Goal: Find contact information: Find contact information

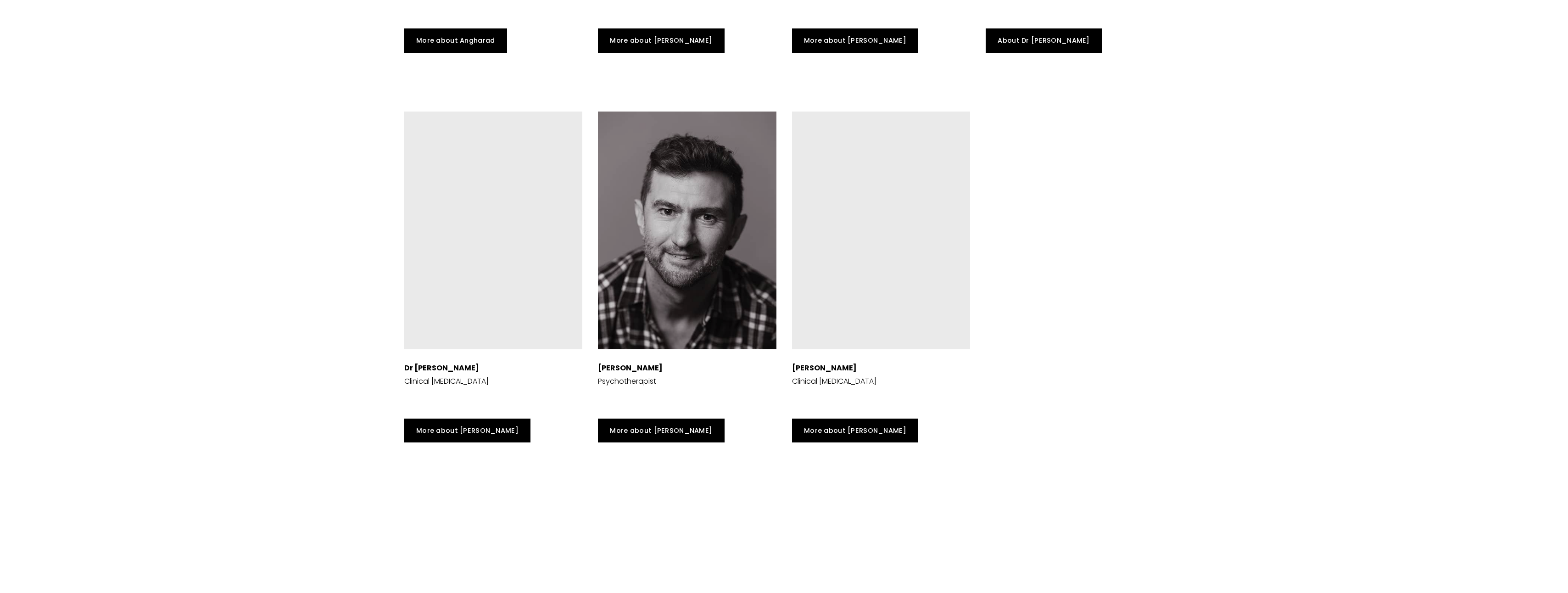
scroll to position [3077, 0]
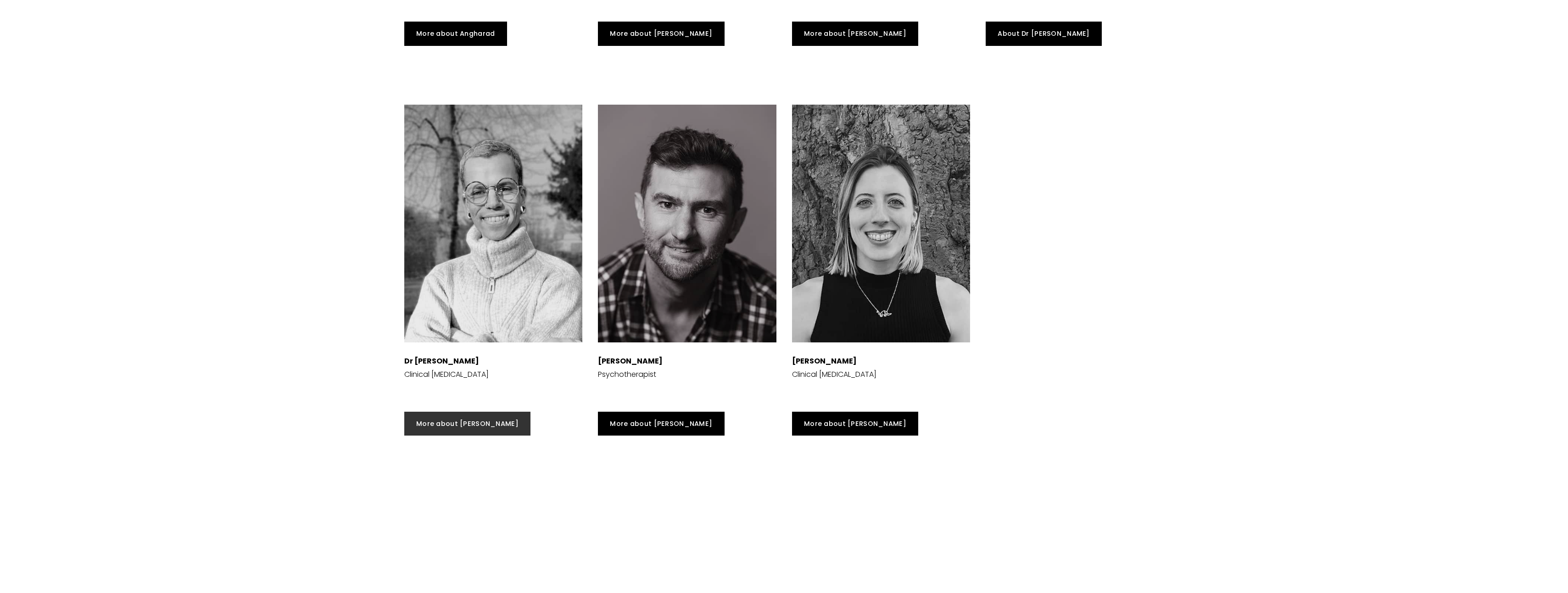
click at [449, 418] on link "More about [PERSON_NAME]" at bounding box center [467, 424] width 126 height 24
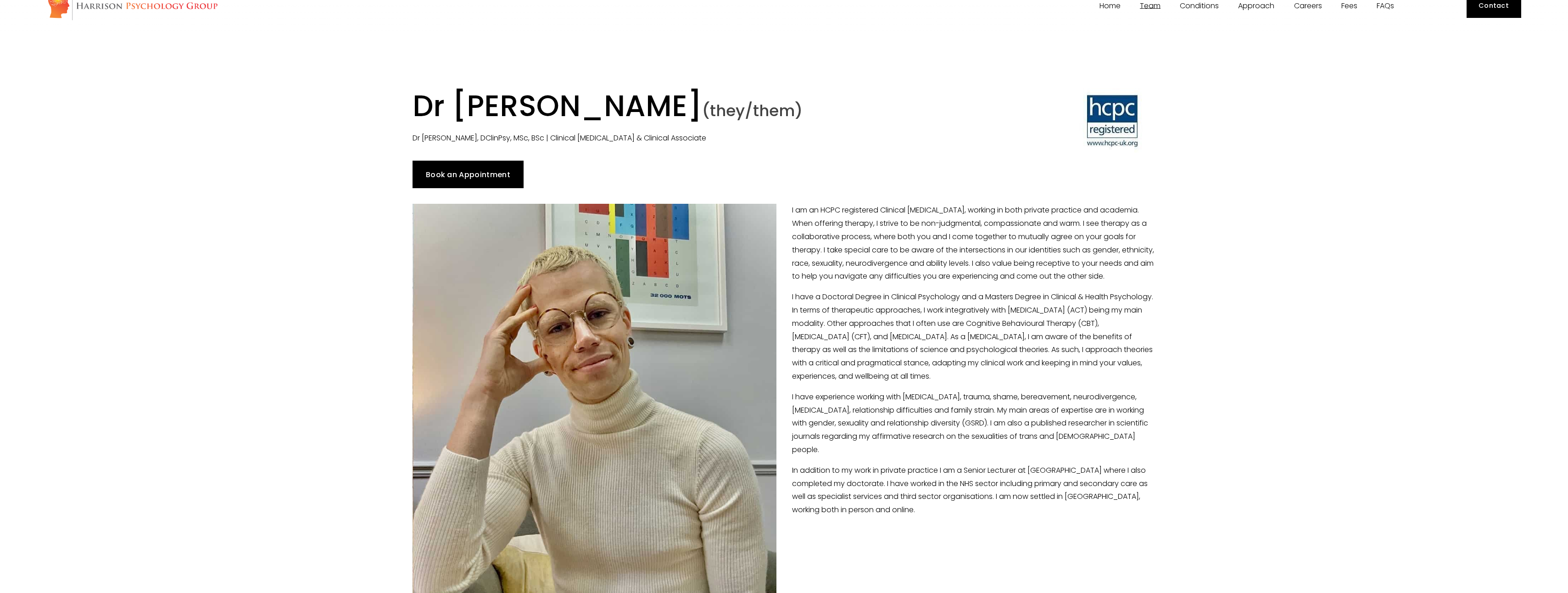
scroll to position [92, 0]
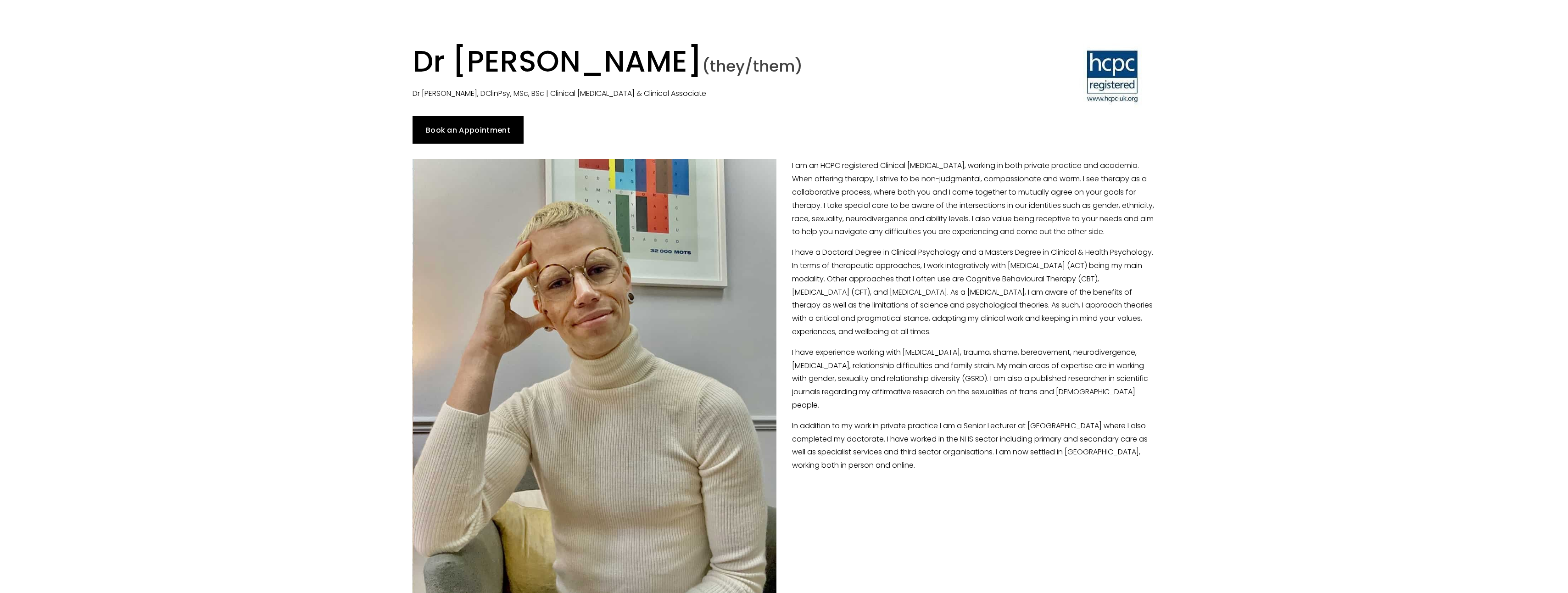
drag, startPoint x: 1477, startPoint y: 77, endPoint x: 1301, endPoint y: 118, distance: 180.7
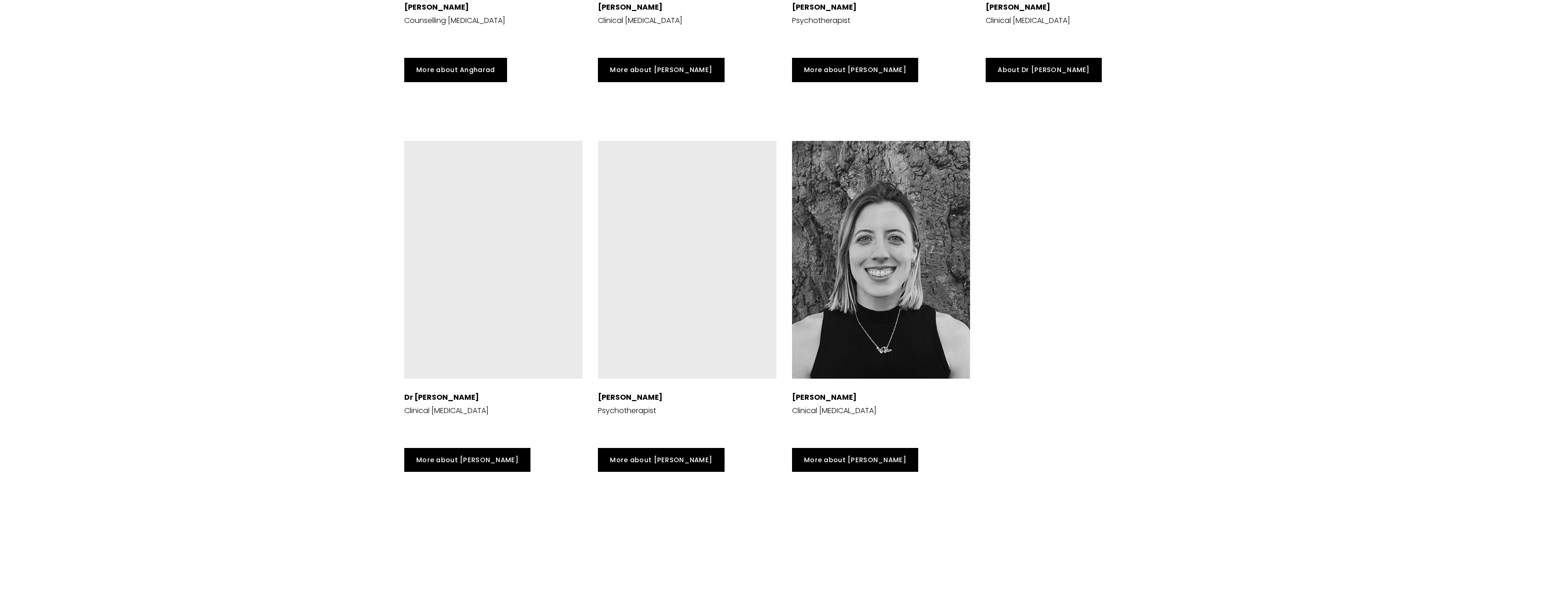
scroll to position [3169, 0]
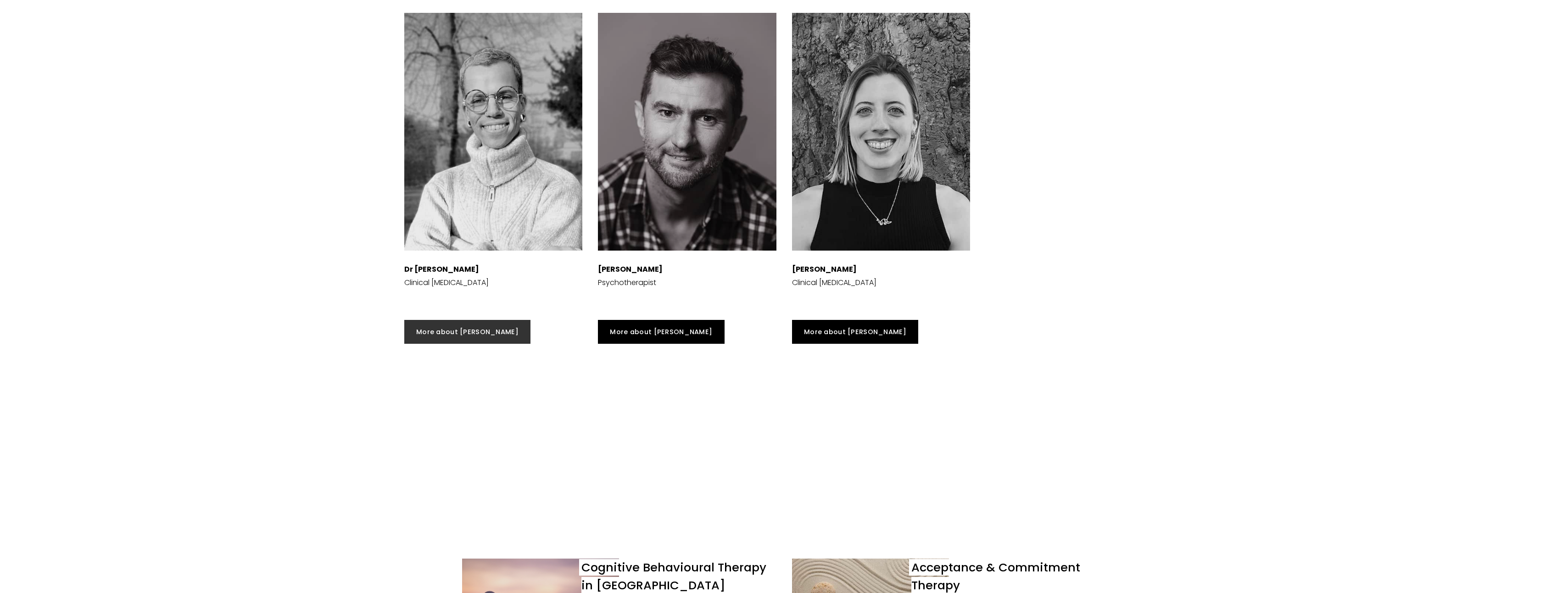
click at [453, 334] on link "More about [PERSON_NAME]" at bounding box center [467, 332] width 126 height 24
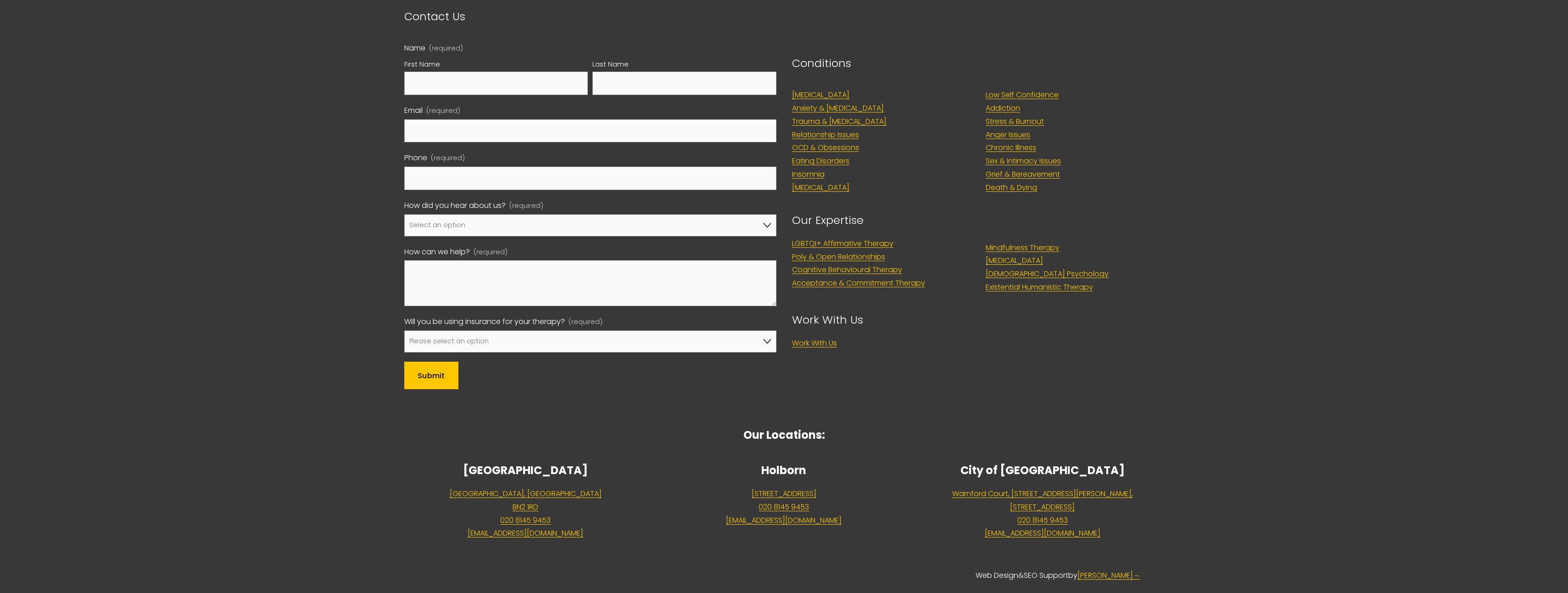
scroll to position [3329, 0]
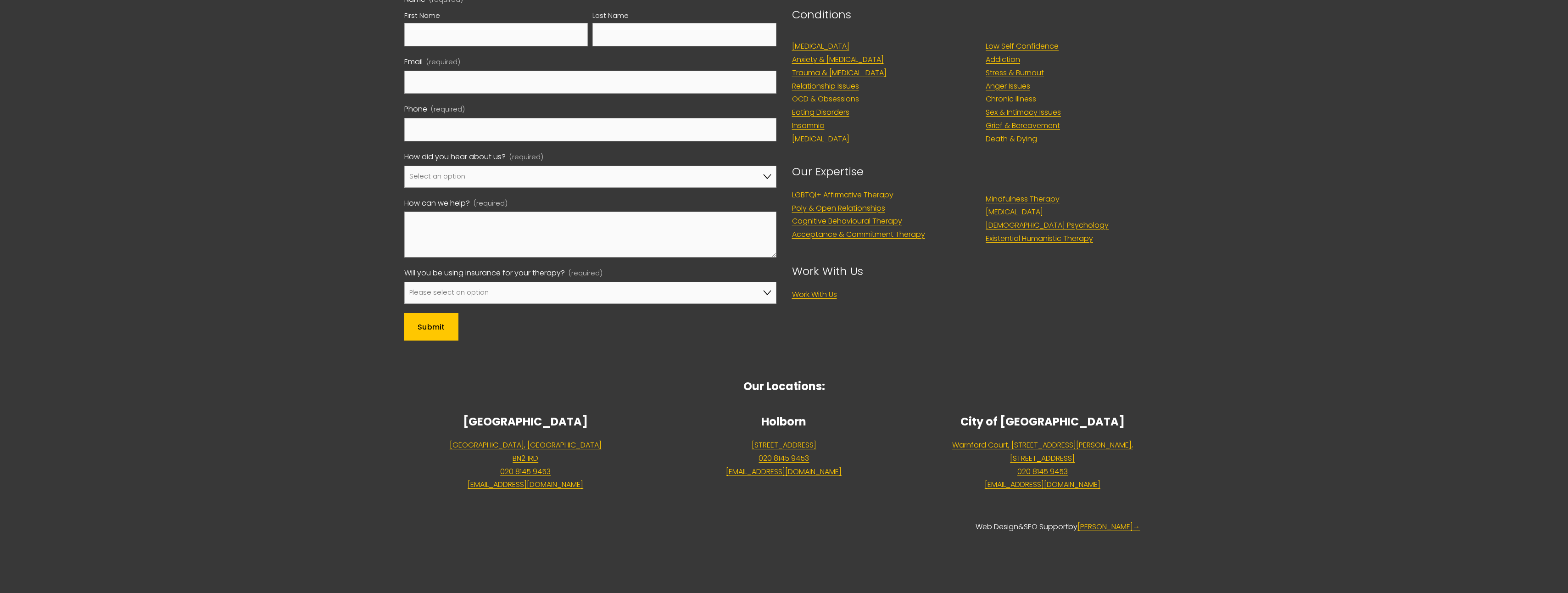
drag, startPoint x: 829, startPoint y: 457, endPoint x: 752, endPoint y: 462, distance: 77.2
click at [752, 462] on p "[GEOGRAPHIC_DATA] 2DA 020 8145 9453 [EMAIL_ADDRESS][DOMAIN_NAME]" at bounding box center [784, 459] width 243 height 40
copy link "020 8145 9453"
click at [997, 463] on link "Warnford Court, [STREET_ADDRESS][PERSON_NAME]" at bounding box center [1042, 452] width 181 height 27
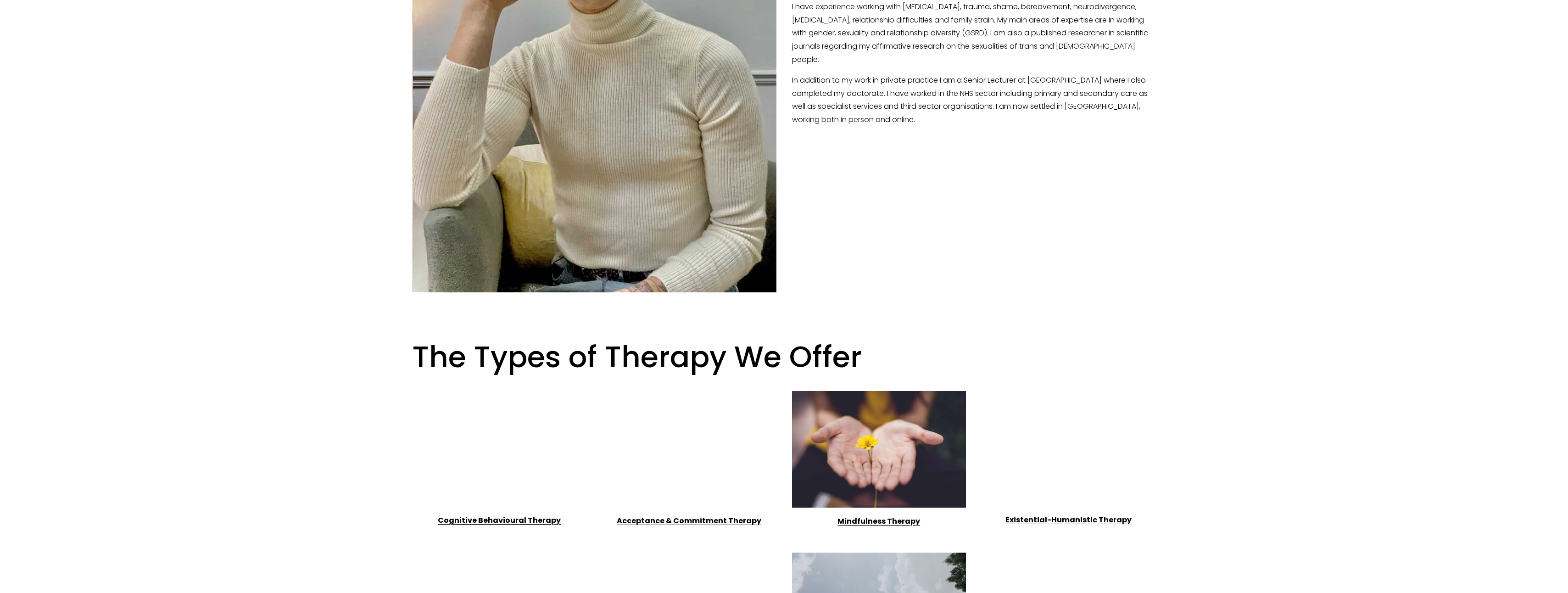
scroll to position [116, 0]
